Goal: Transaction & Acquisition: Subscribe to service/newsletter

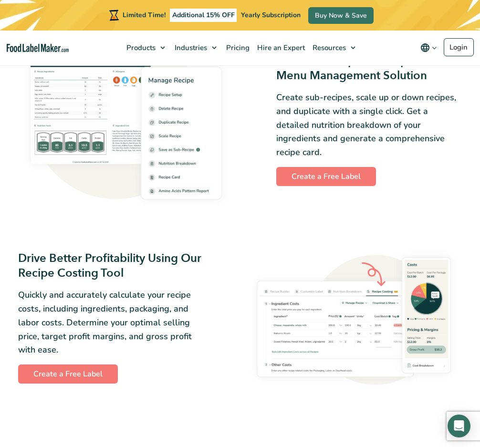
scroll to position [1146, 0]
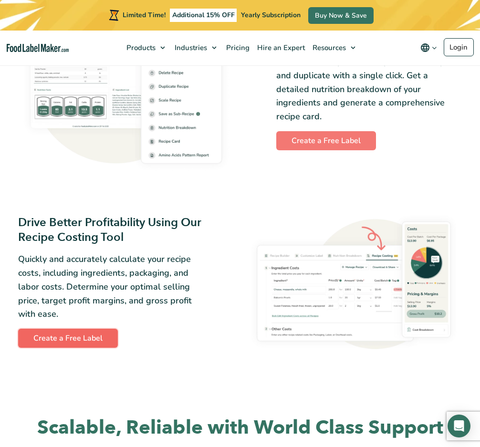
click at [95, 346] on link "Create a Free Label" at bounding box center [68, 338] width 100 height 19
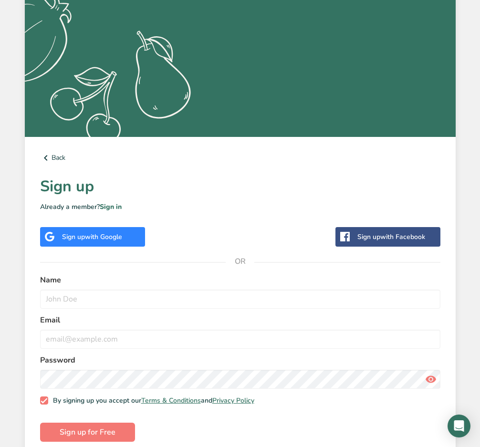
scroll to position [185, 0]
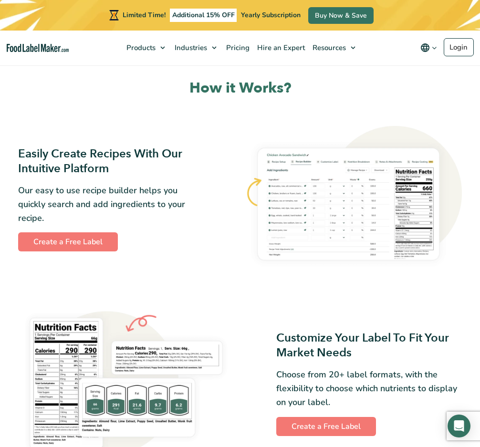
scroll to position [426, 0]
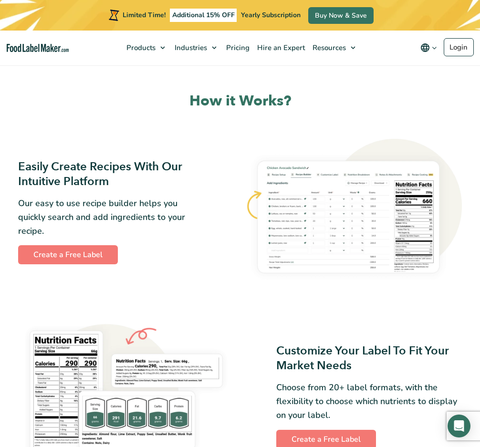
click at [310, 246] on img at bounding box center [354, 212] width 216 height 146
click at [76, 257] on link "Create a Free Label" at bounding box center [68, 254] width 100 height 19
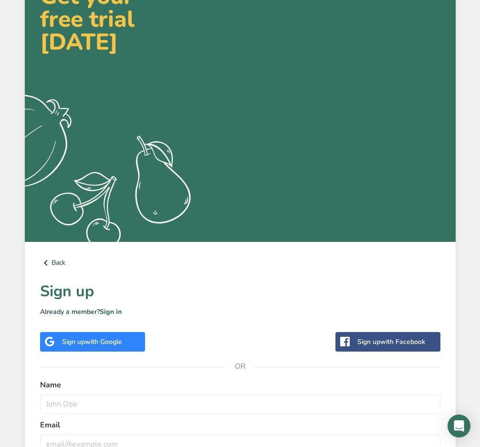
scroll to position [185, 0]
